Goal: Task Accomplishment & Management: Complete application form

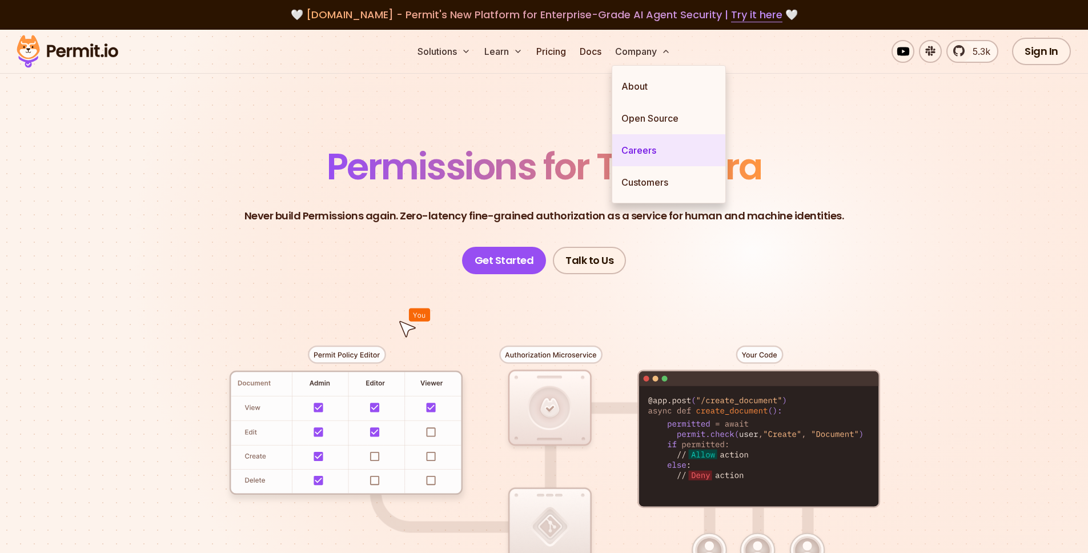
click at [646, 151] on link "Careers" at bounding box center [668, 150] width 113 height 32
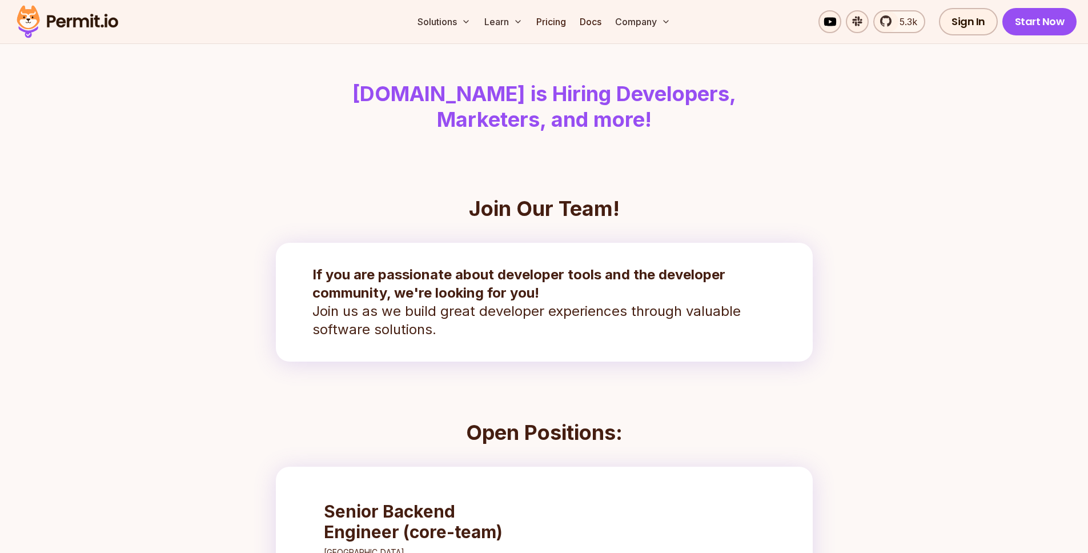
scroll to position [401, 0]
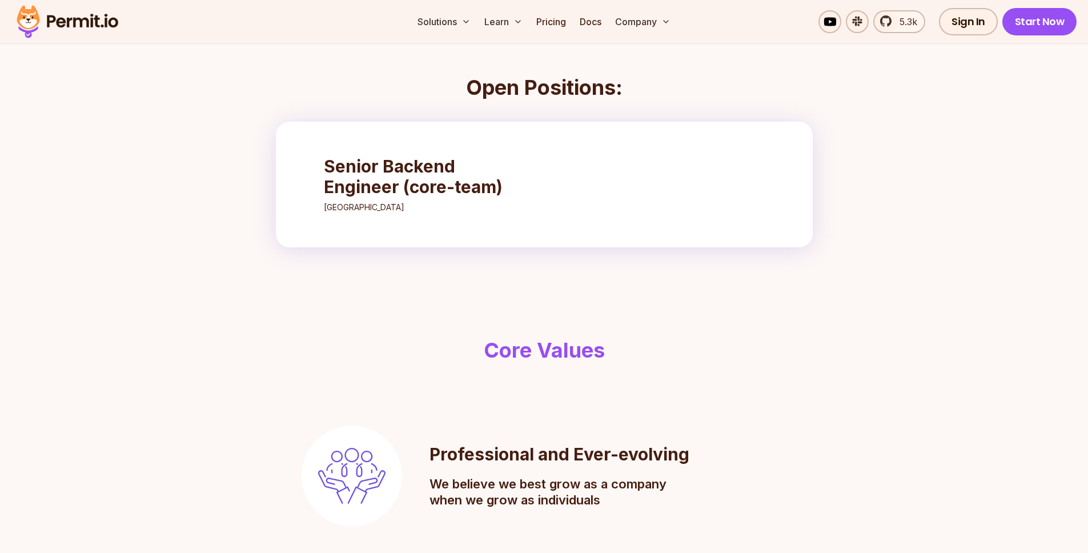
click at [467, 188] on h3 "Senior Backend Engineer (core-team)" at bounding box center [425, 176] width 202 height 41
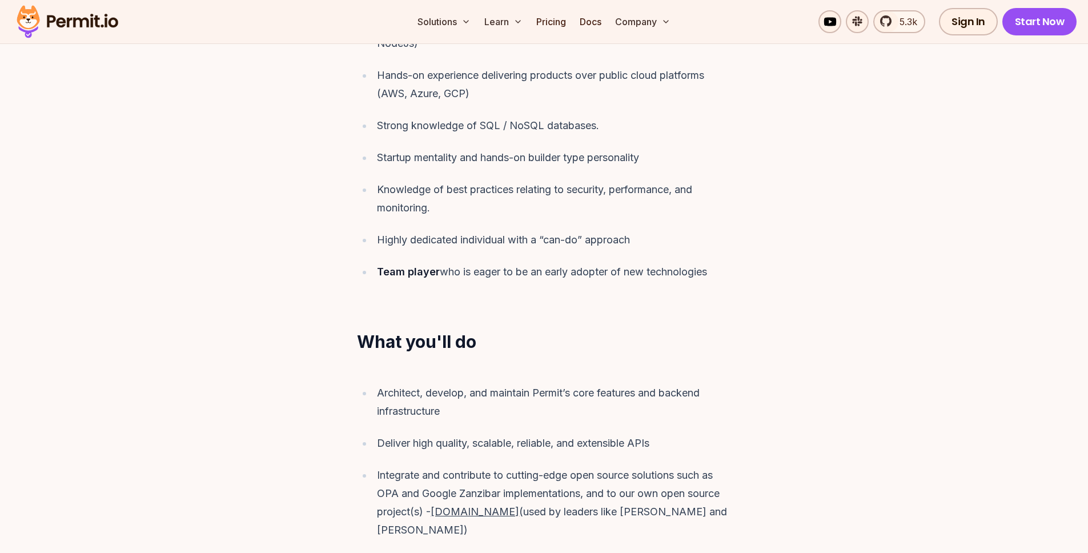
scroll to position [1208, 0]
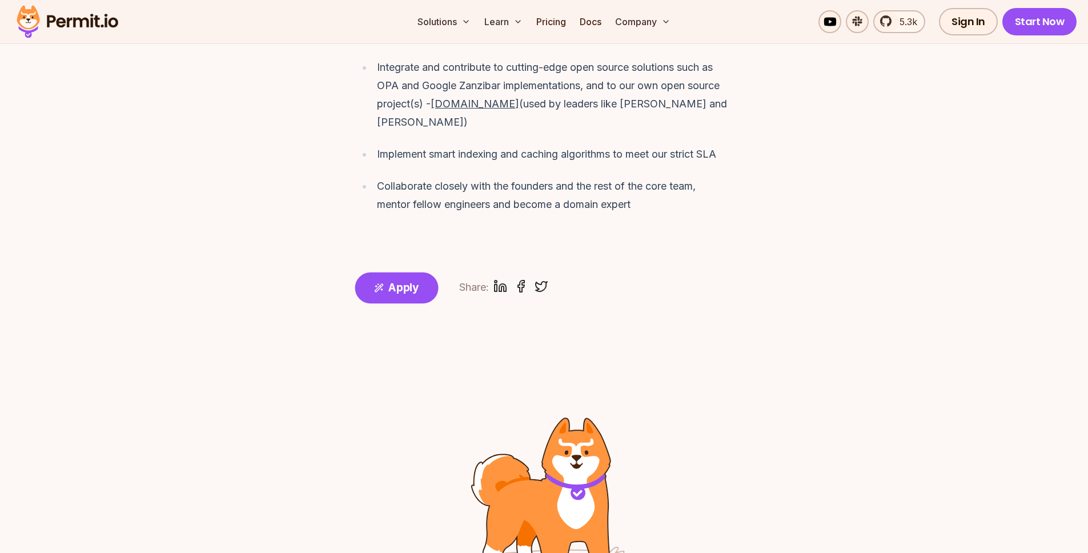
click at [396, 279] on span "Apply" at bounding box center [403, 287] width 31 height 17
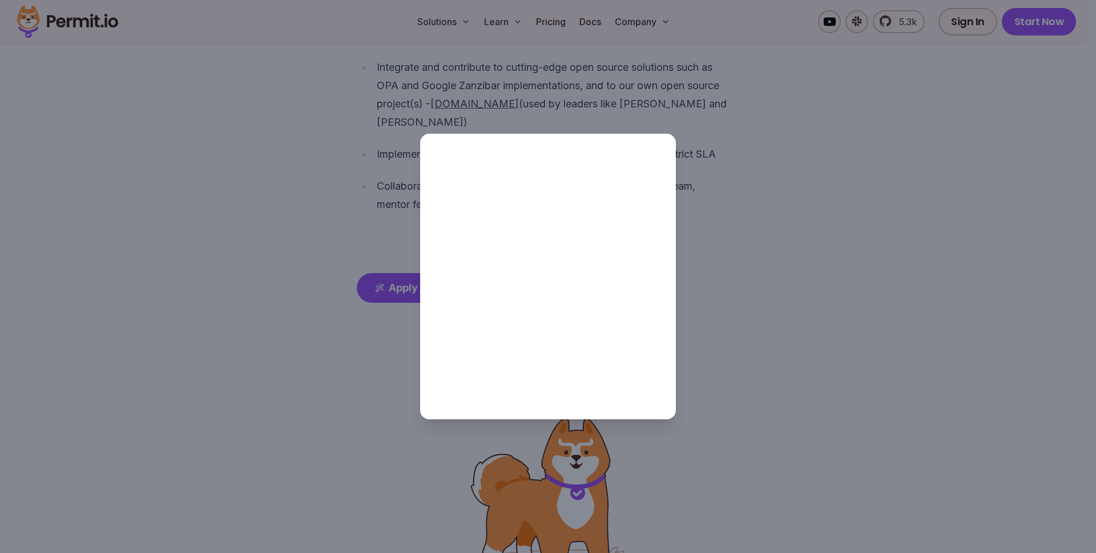
click at [403, 272] on div at bounding box center [548, 276] width 1096 height 553
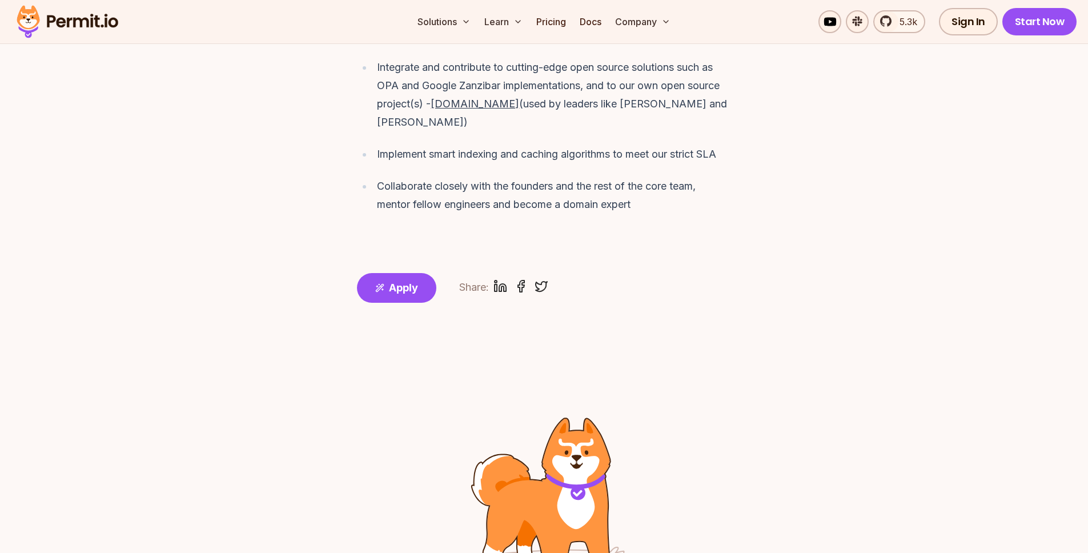
click at [403, 280] on span "Apply" at bounding box center [403, 288] width 29 height 16
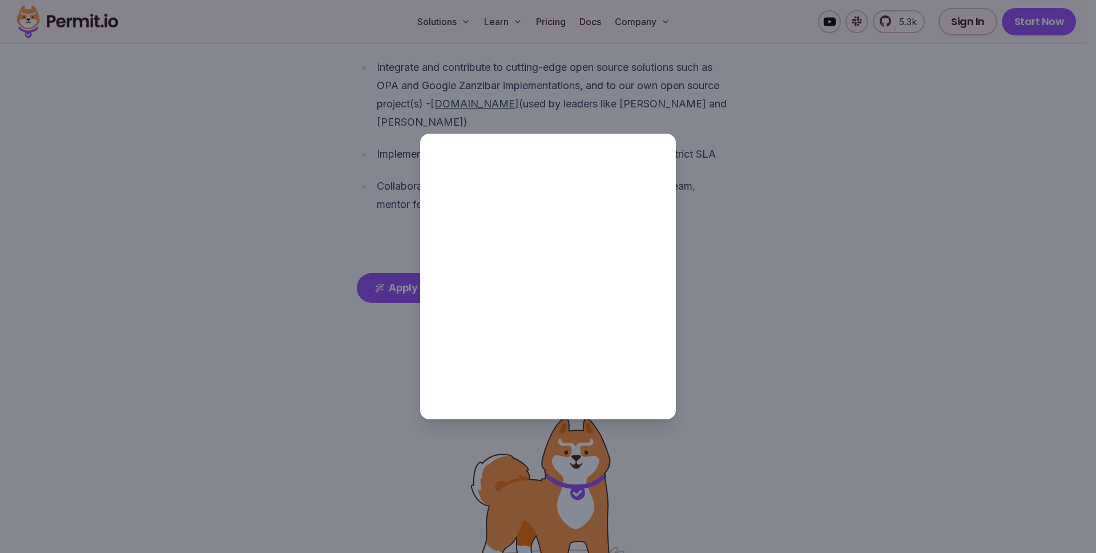
click at [868, 137] on div at bounding box center [548, 276] width 1096 height 553
